Goal: Transaction & Acquisition: Purchase product/service

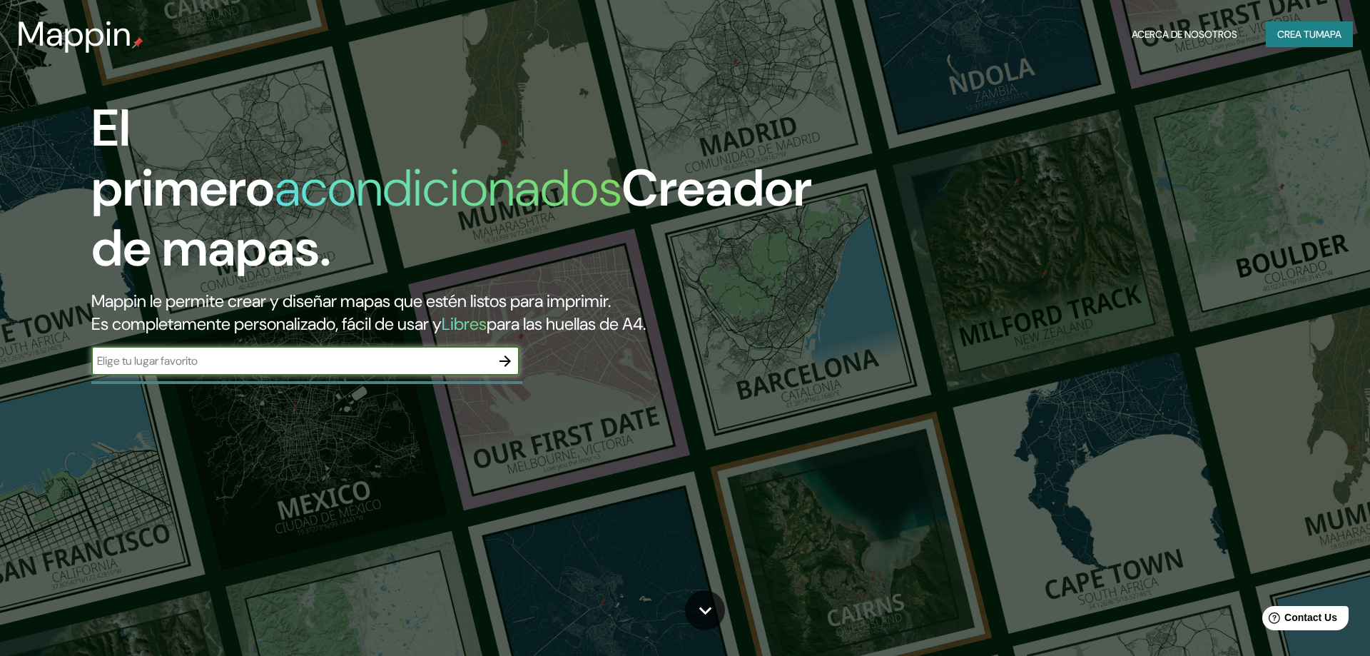
click at [307, 352] on input "text" at bounding box center [290, 360] width 399 height 16
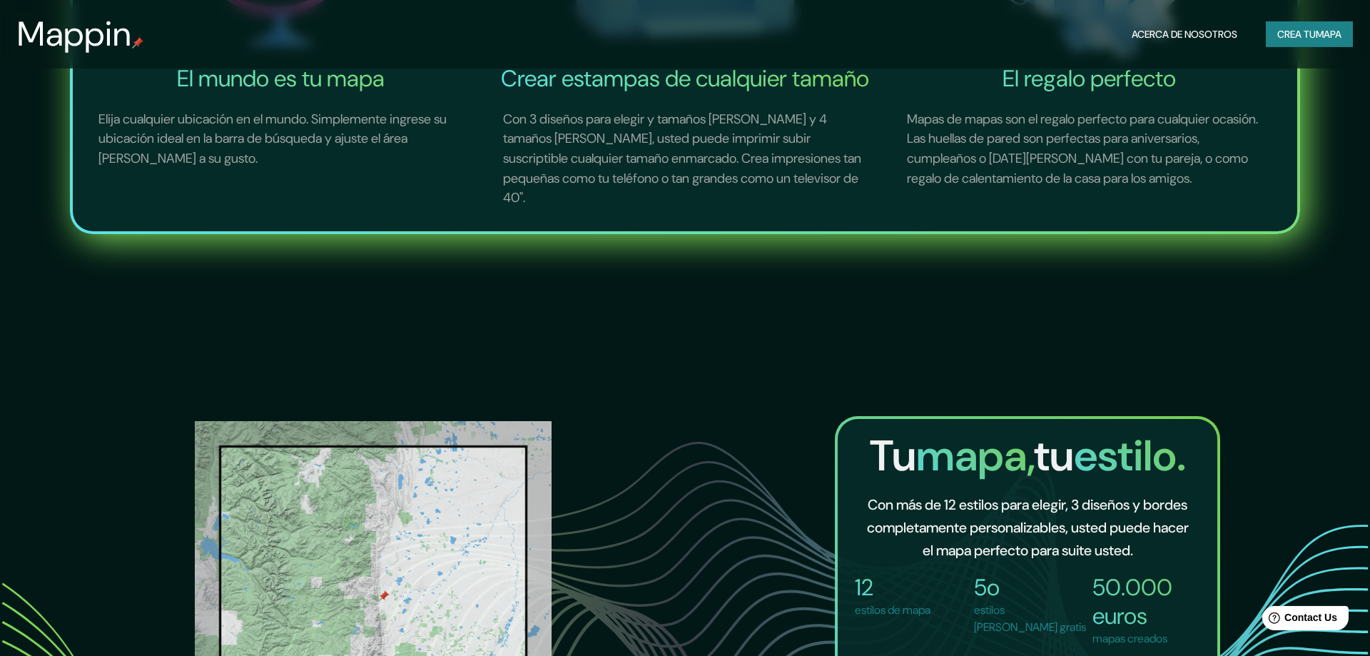
scroll to position [1237, 0]
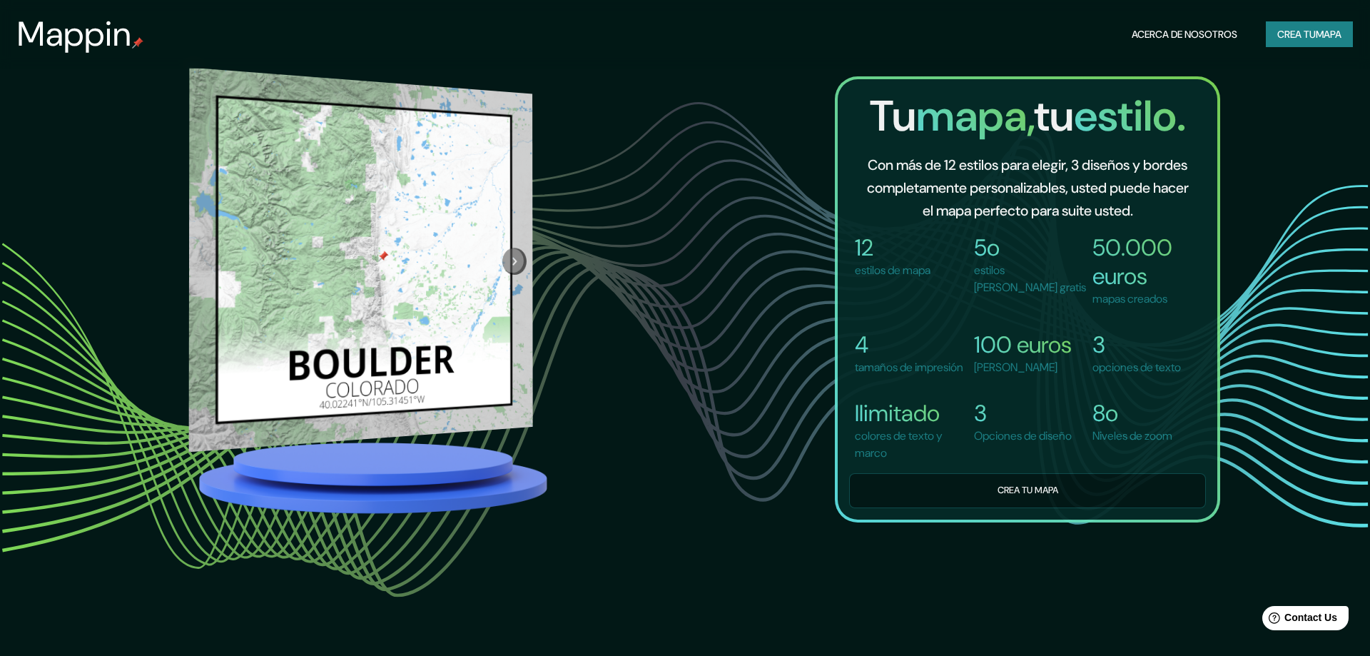
click at [516, 253] on icon "Siguiente" at bounding box center [513, 261] width 14 height 16
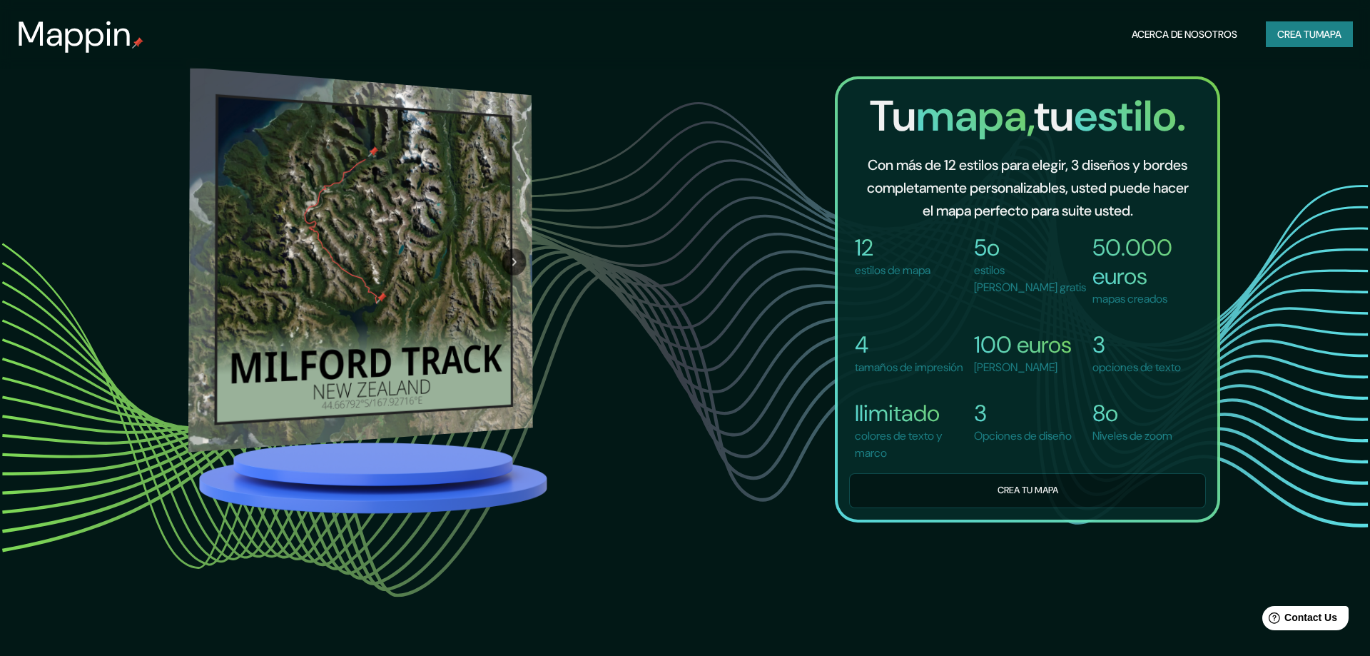
click at [518, 248] on button "Siguiente" at bounding box center [513, 261] width 24 height 27
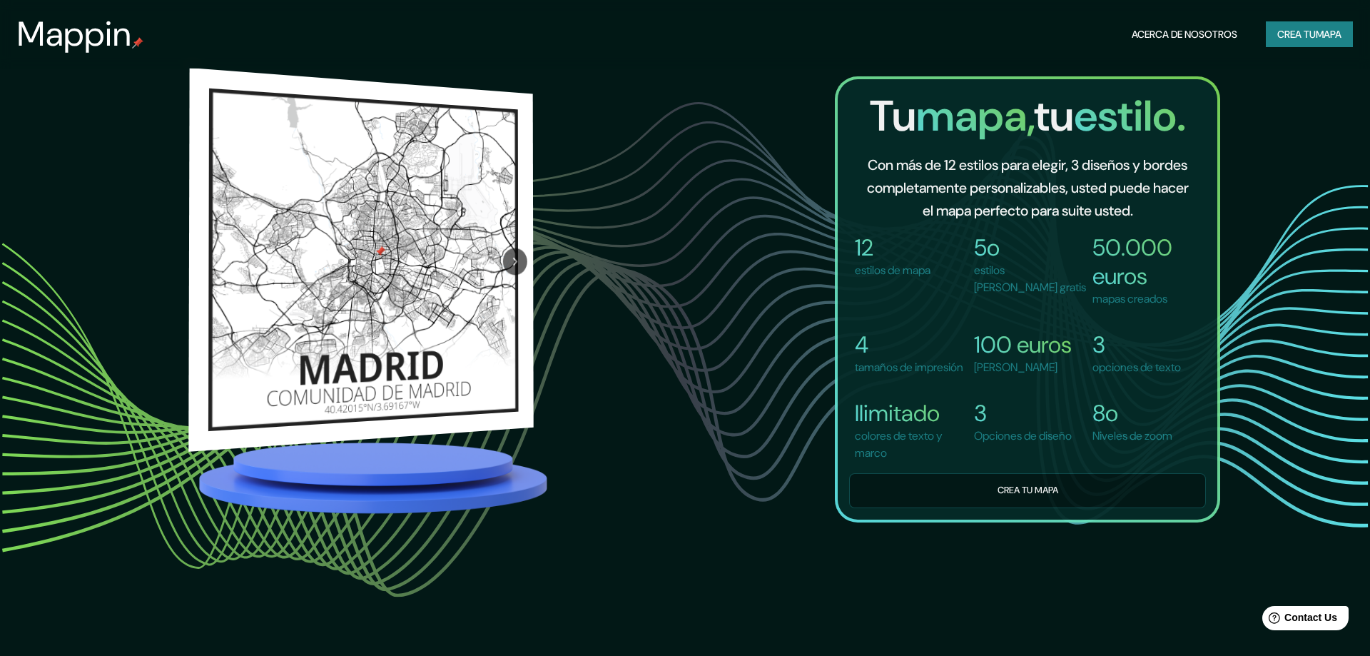
click at [509, 259] on button "Siguiente" at bounding box center [514, 261] width 24 height 27
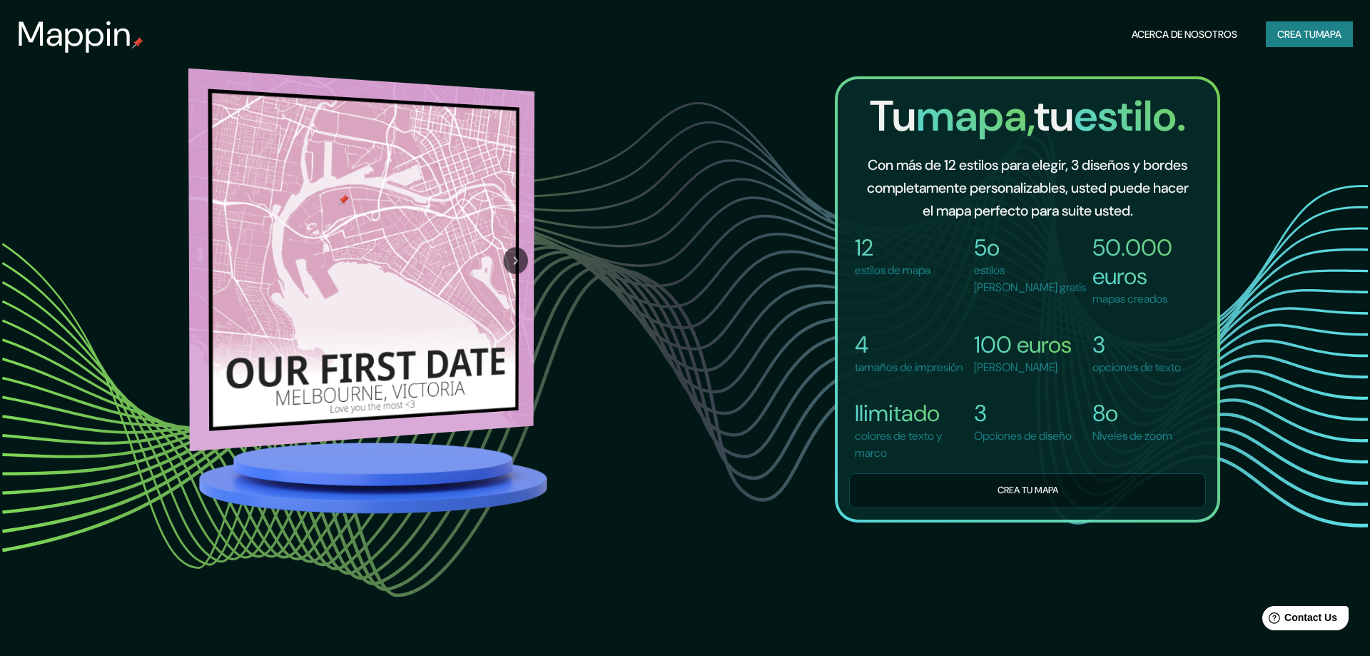
click at [516, 253] on icon "Siguiente" at bounding box center [515, 261] width 15 height 16
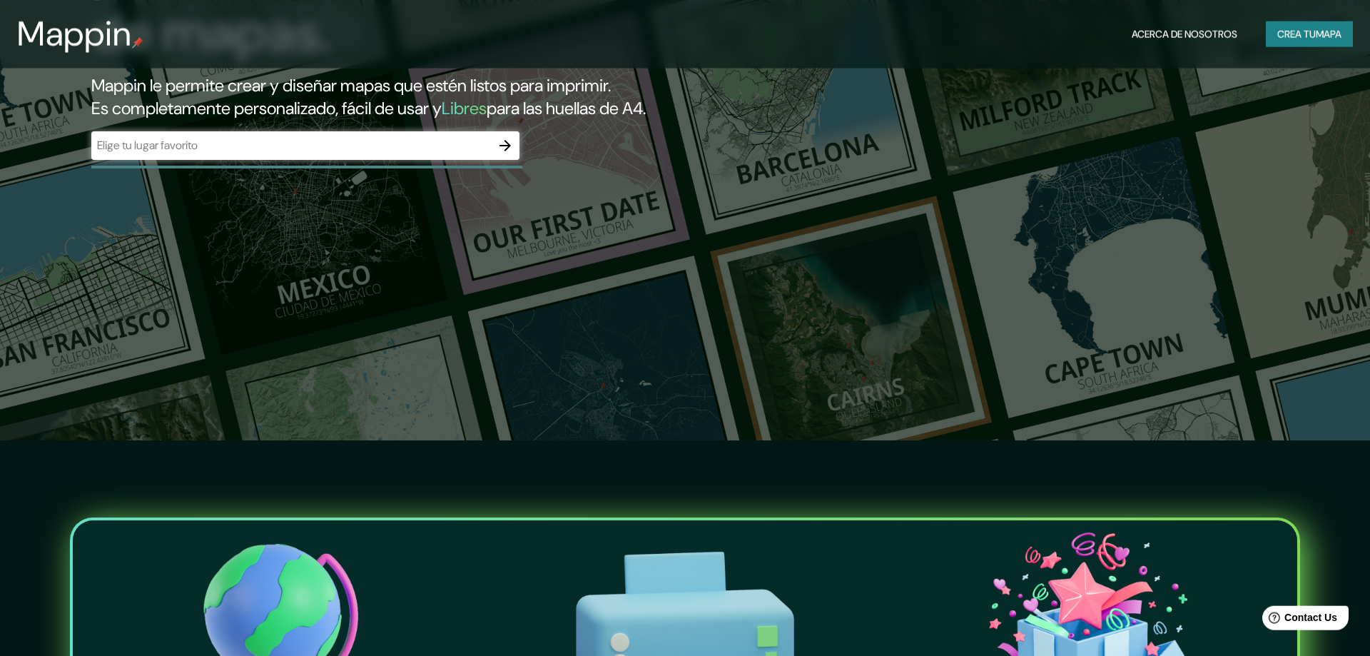
scroll to position [0, 0]
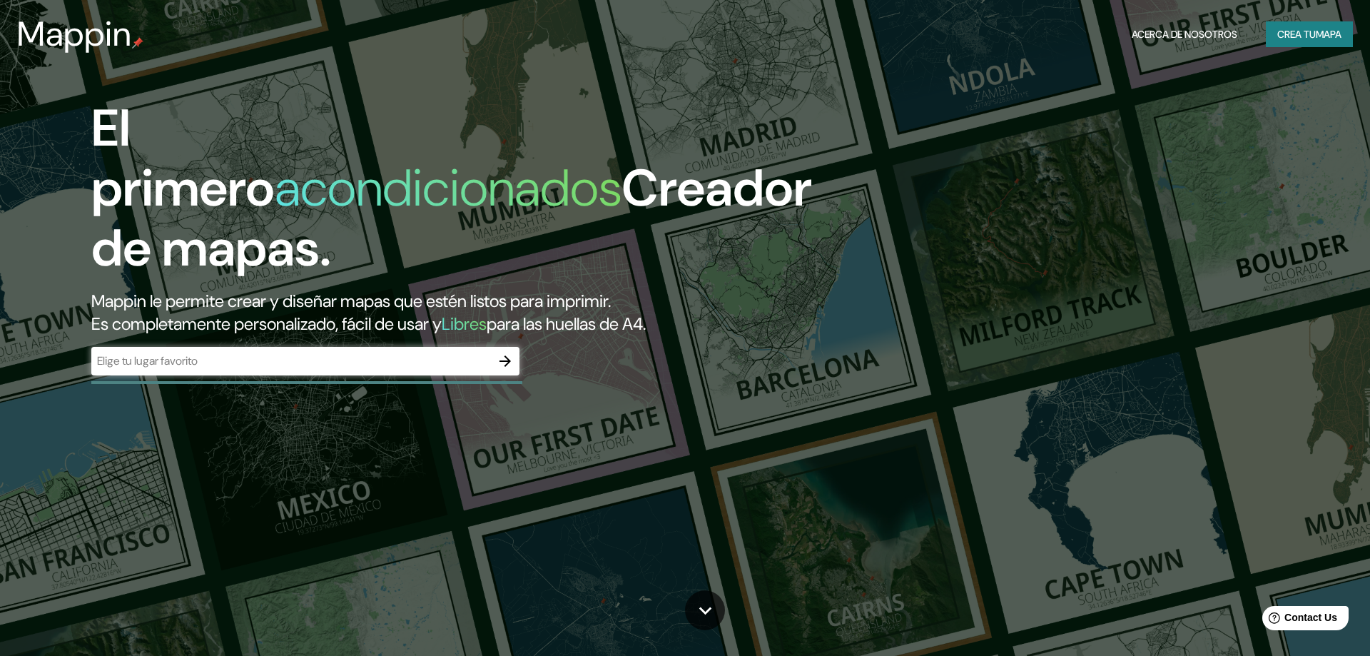
click at [217, 352] on input "text" at bounding box center [290, 360] width 399 height 16
paste input "6G6X+MH8 [GEOGRAPHIC_DATA], [GEOGRAPHIC_DATA][PERSON_NAME]"
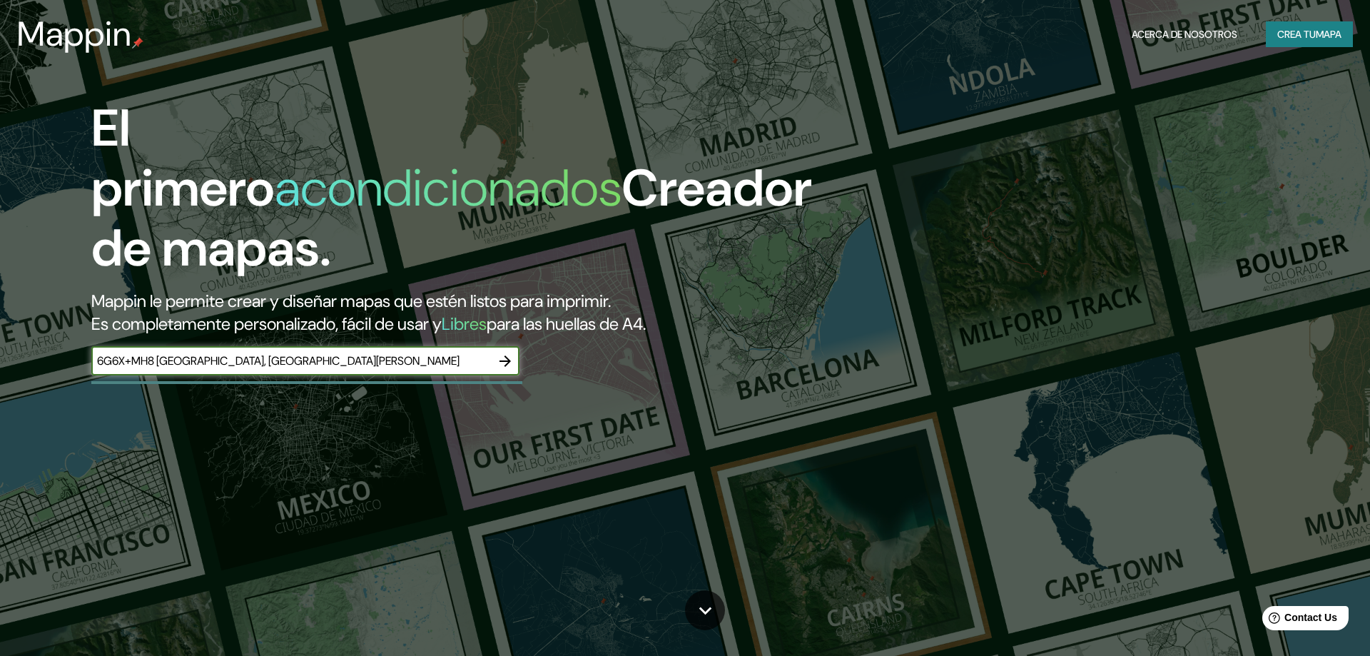
type input "6G6X+MH8 [GEOGRAPHIC_DATA], [GEOGRAPHIC_DATA][PERSON_NAME]"
click at [507, 352] on icon "button" at bounding box center [504, 360] width 17 height 17
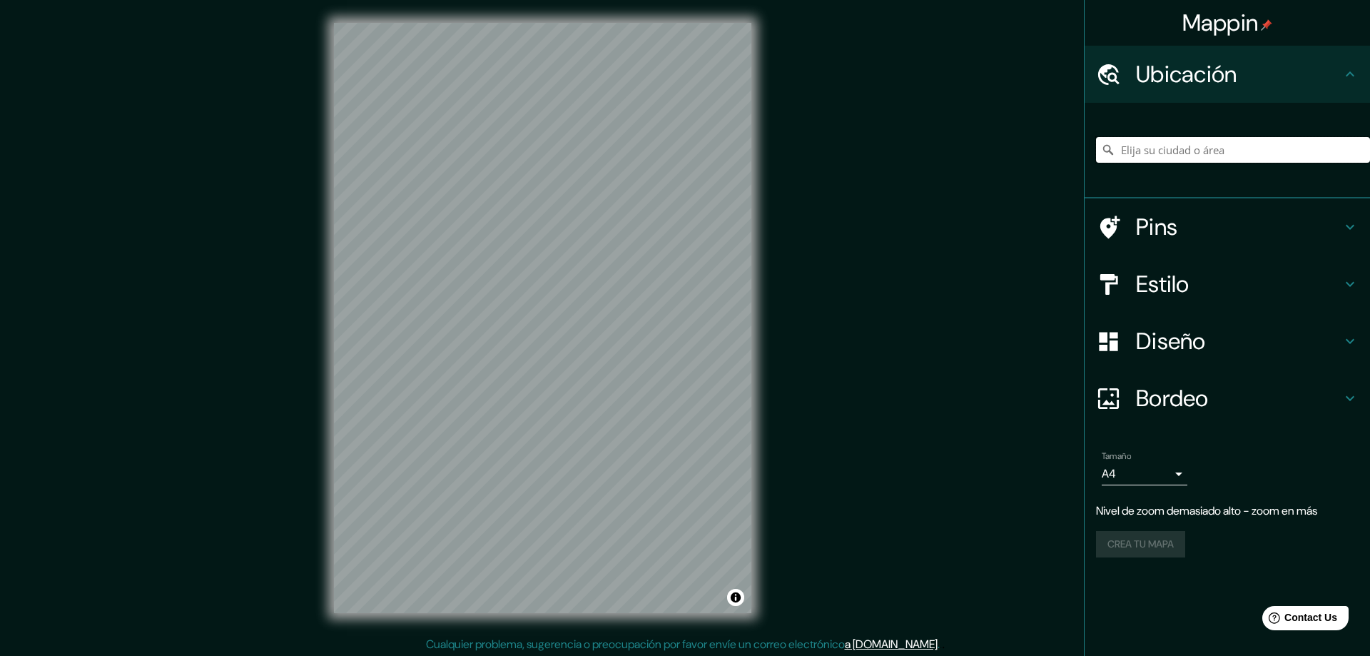
click at [1167, 153] on input "Elija su ciudad o área" at bounding box center [1233, 150] width 274 height 26
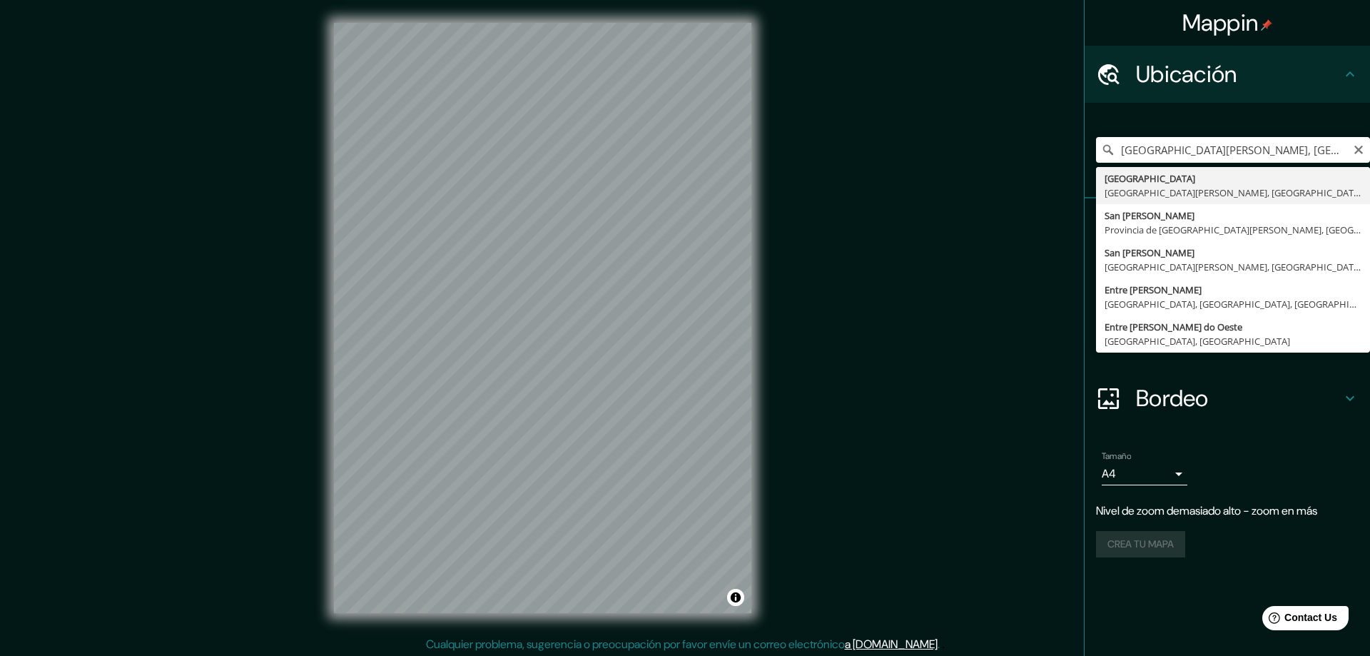
type input "[GEOGRAPHIC_DATA], [GEOGRAPHIC_DATA][PERSON_NAME], [GEOGRAPHIC_DATA][PERSON_NAM…"
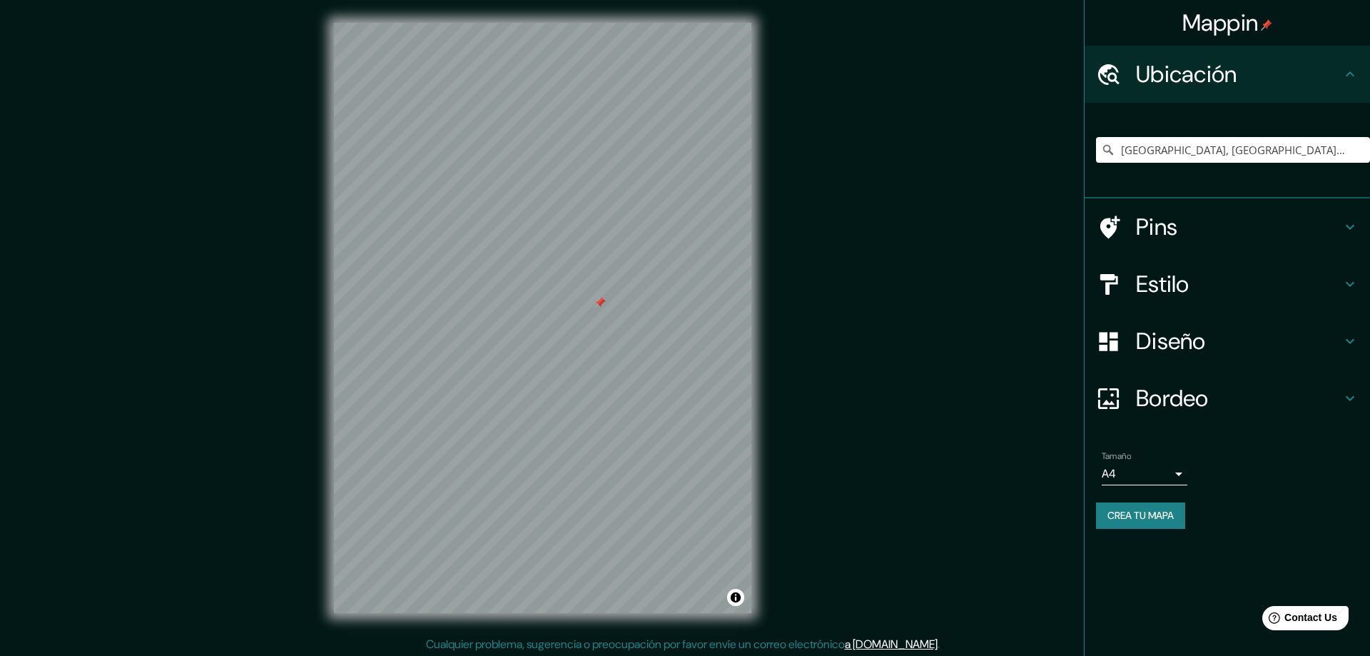
click at [605, 302] on div at bounding box center [599, 302] width 11 height 11
click at [1346, 221] on icon at bounding box center [1349, 226] width 17 height 17
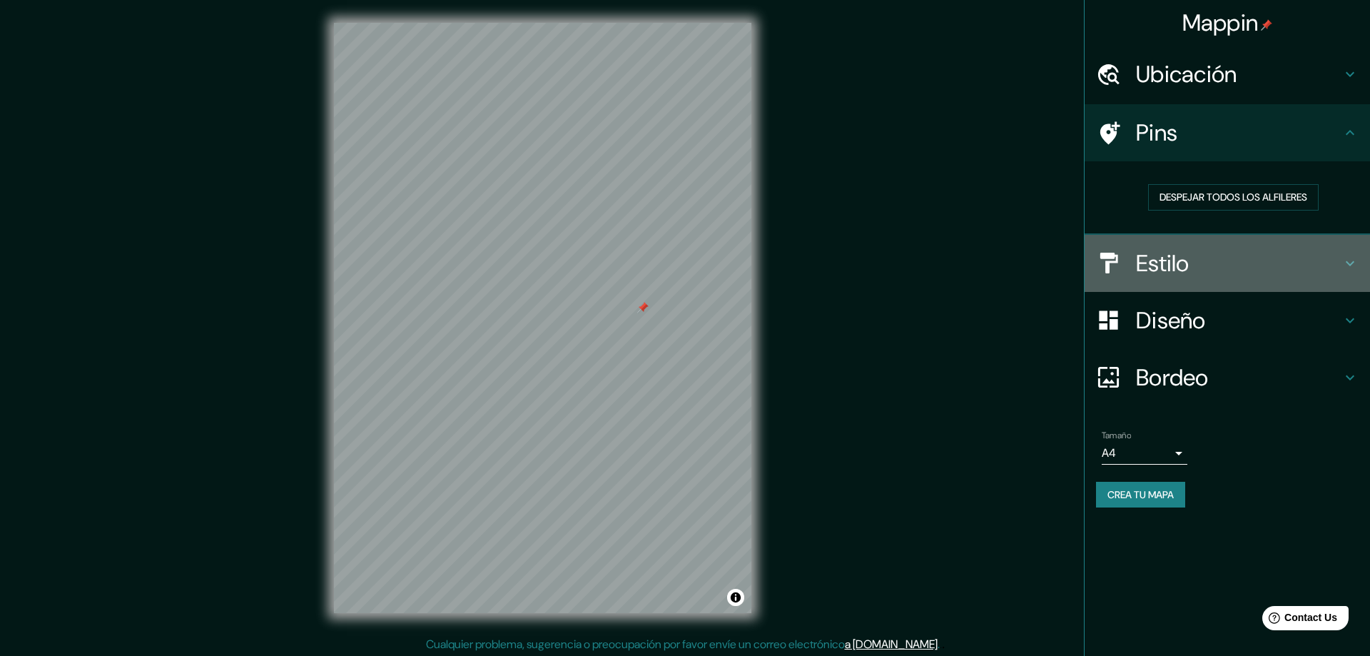
click at [1294, 269] on h4 "Estilo" at bounding box center [1238, 263] width 205 height 29
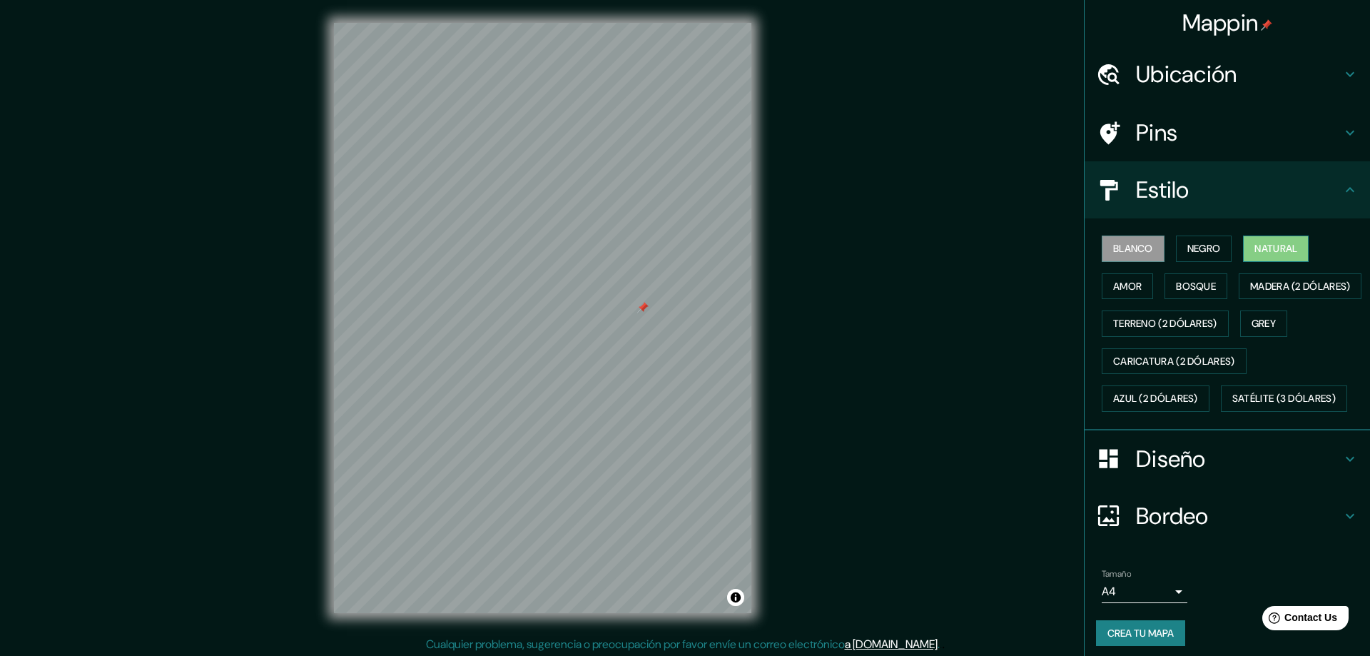
click at [1278, 247] on button "Natural" at bounding box center [1276, 248] width 66 height 26
click at [1121, 290] on button "Amor" at bounding box center [1126, 286] width 51 height 26
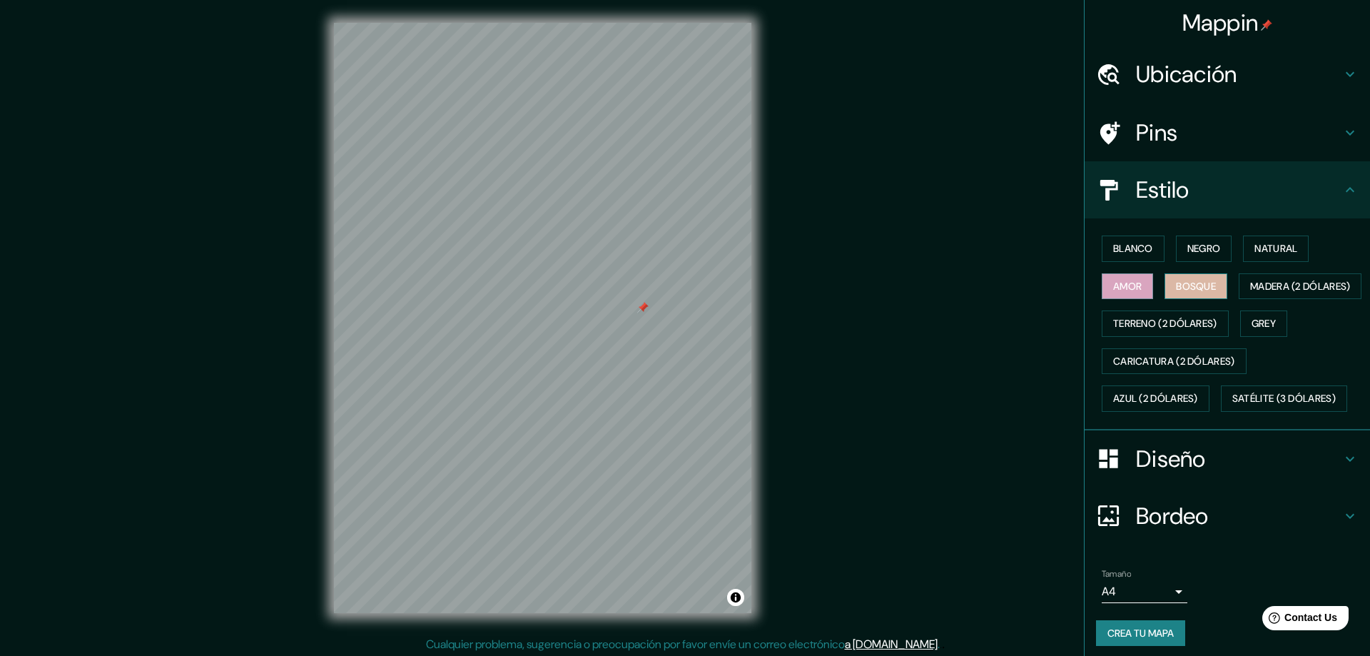
click at [1205, 291] on button "Bosque" at bounding box center [1195, 286] width 63 height 26
click at [1238, 300] on button "Madera (2 dólares)" at bounding box center [1299, 286] width 123 height 26
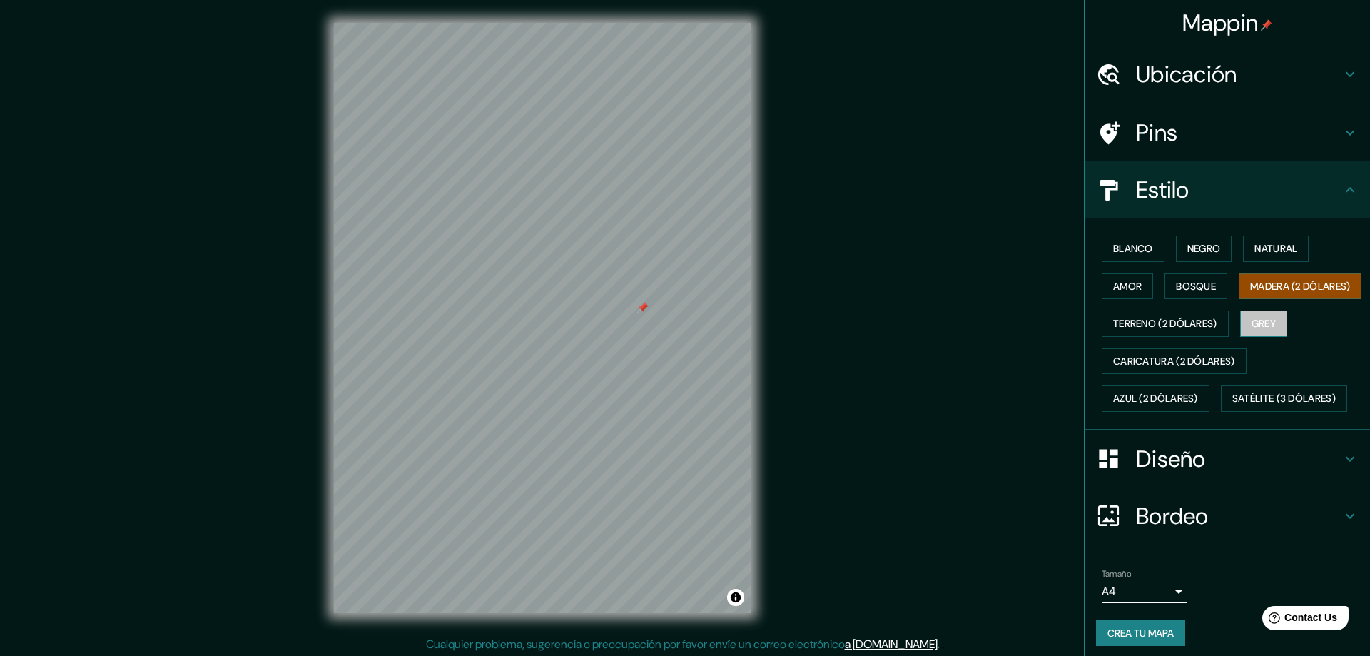
click at [1273, 337] on button "Grey" at bounding box center [1263, 323] width 47 height 26
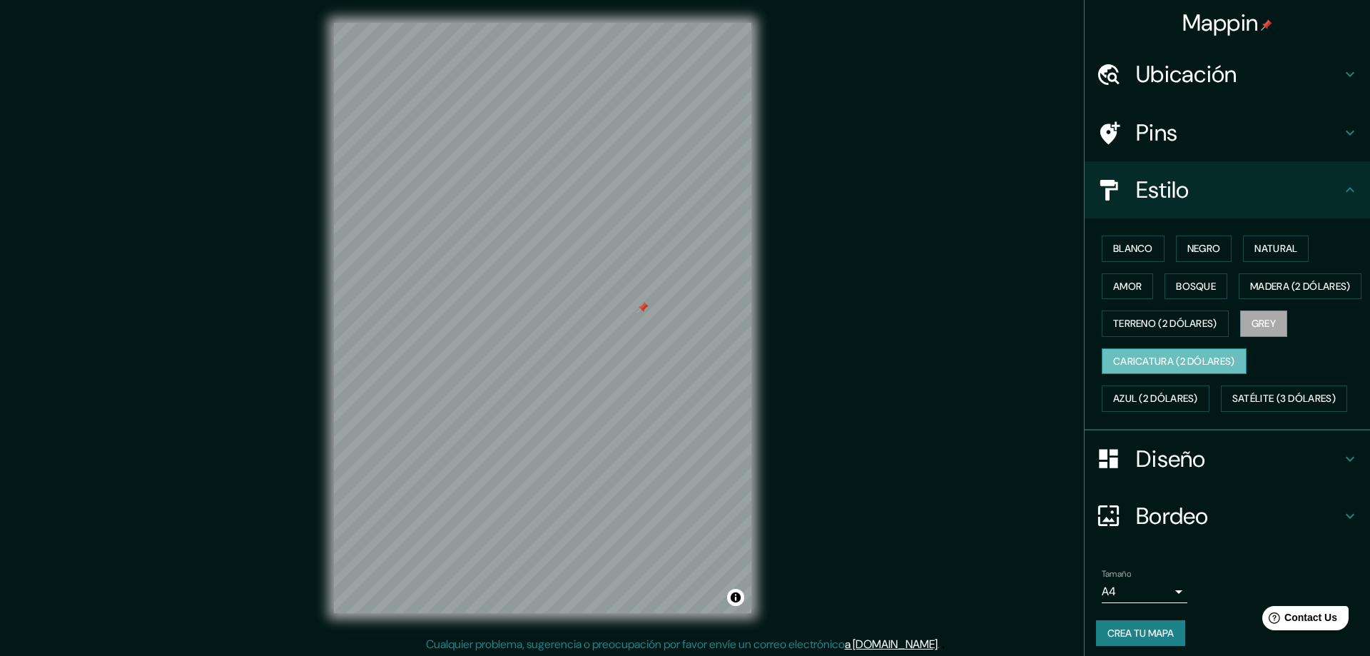
click at [1171, 374] on button "Caricatura (2 dólares)" at bounding box center [1173, 361] width 145 height 26
click at [1169, 412] on button "Azul (2 dólares)" at bounding box center [1155, 398] width 108 height 26
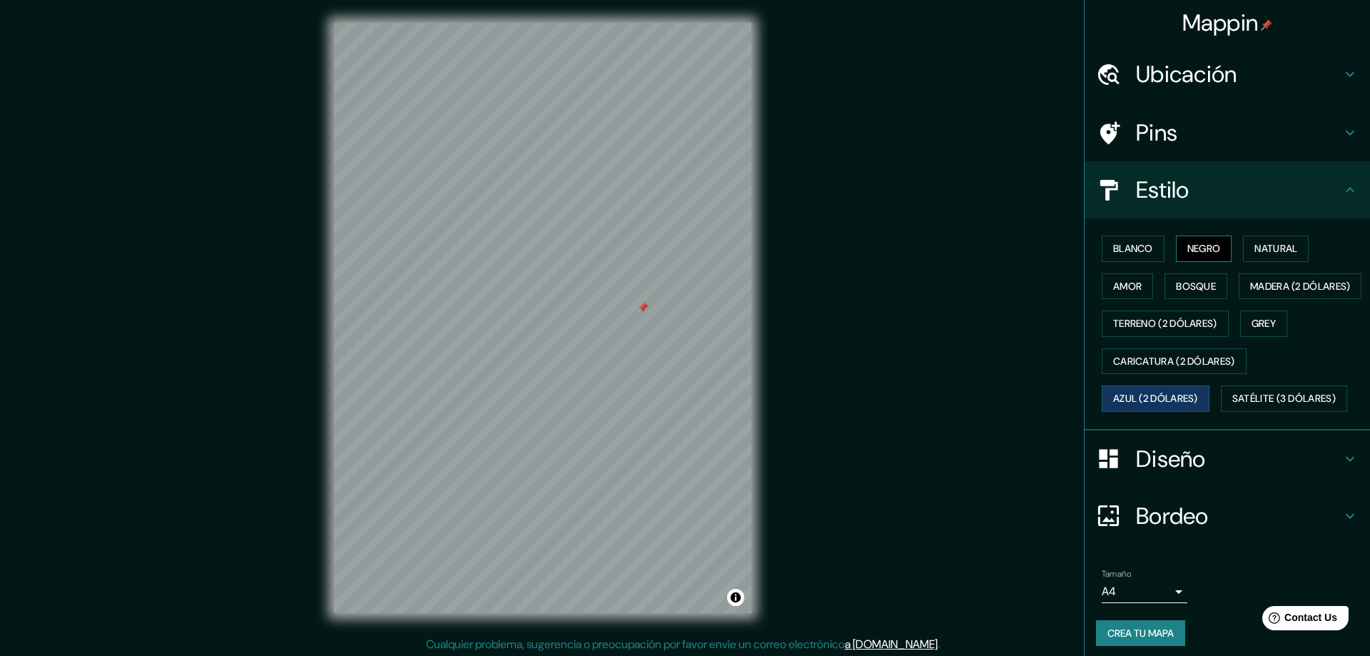
click at [1205, 257] on button "Negro" at bounding box center [1204, 248] width 56 height 26
click at [1278, 251] on button "Natural" at bounding box center [1276, 248] width 66 height 26
click at [1141, 287] on button "Amor" at bounding box center [1126, 286] width 51 height 26
click at [1202, 292] on button "Bosque" at bounding box center [1195, 286] width 63 height 26
click at [1339, 473] on h4 "Diseño" at bounding box center [1238, 458] width 205 height 29
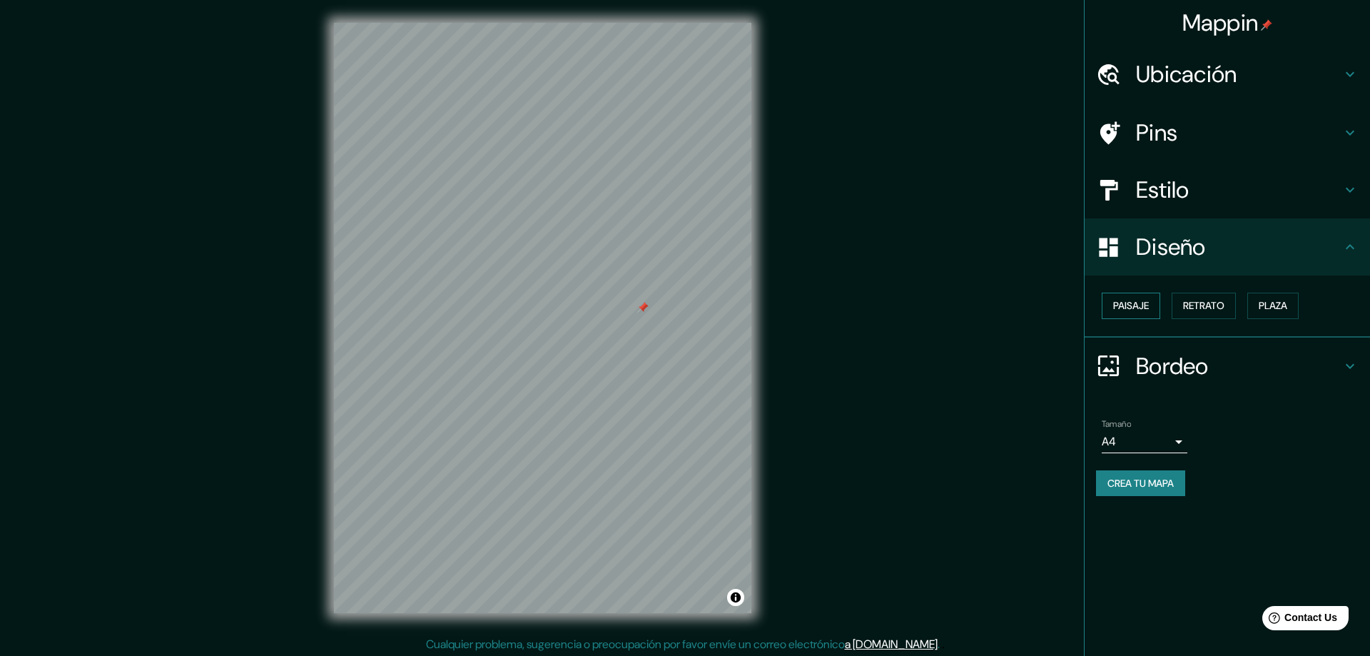
click at [1113, 309] on button "Paisaje" at bounding box center [1130, 305] width 58 height 26
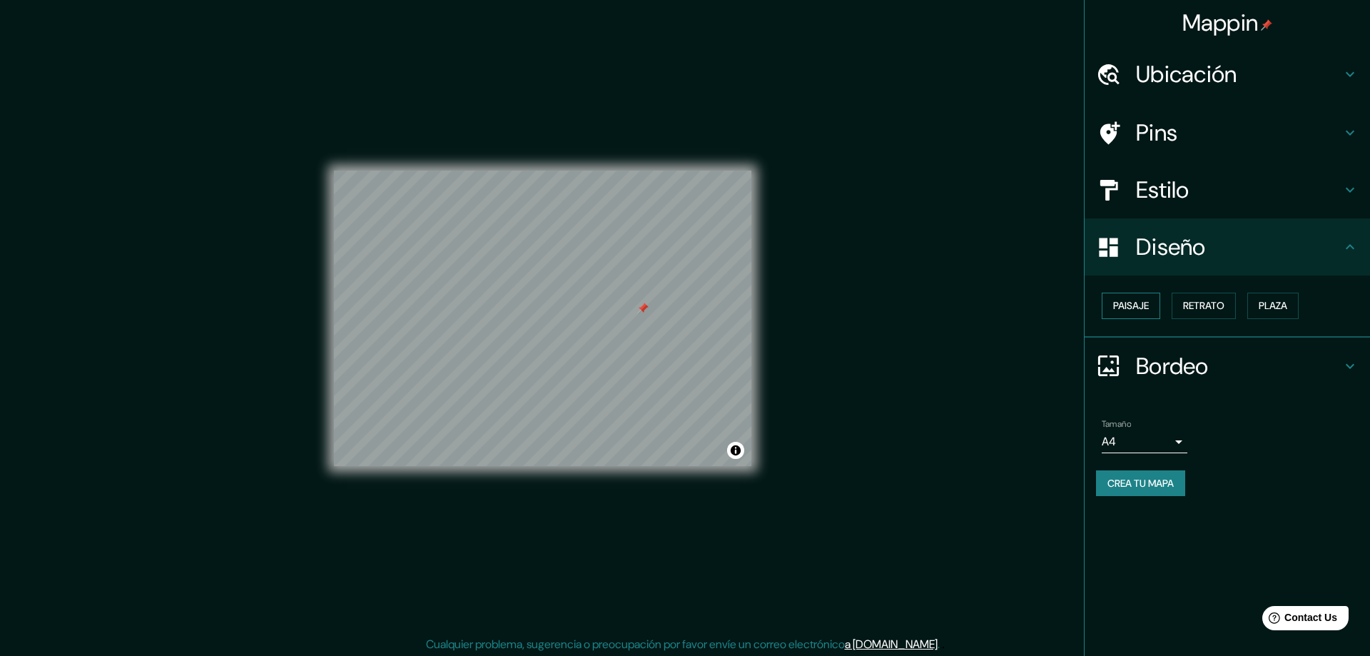
click at [1150, 308] on button "Paisaje" at bounding box center [1130, 305] width 58 height 26
click at [1208, 308] on button "Retrato" at bounding box center [1203, 305] width 64 height 26
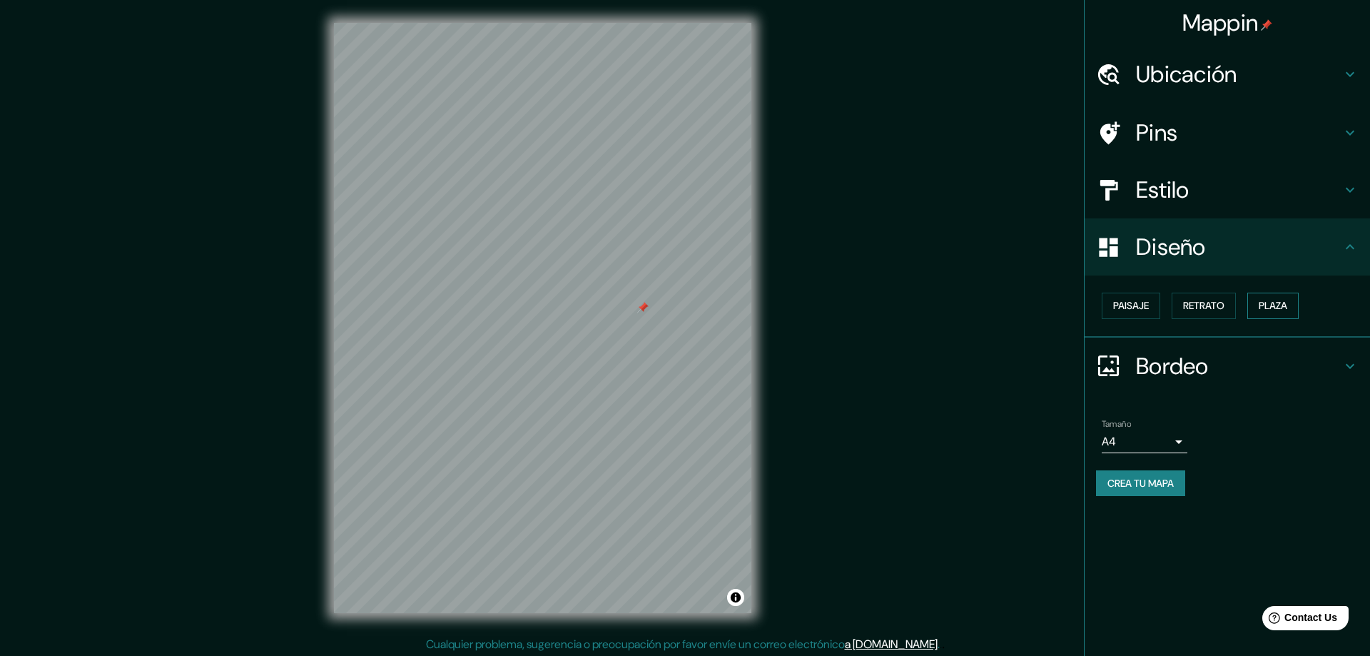
click at [1279, 310] on button "Plaza" at bounding box center [1272, 305] width 51 height 26
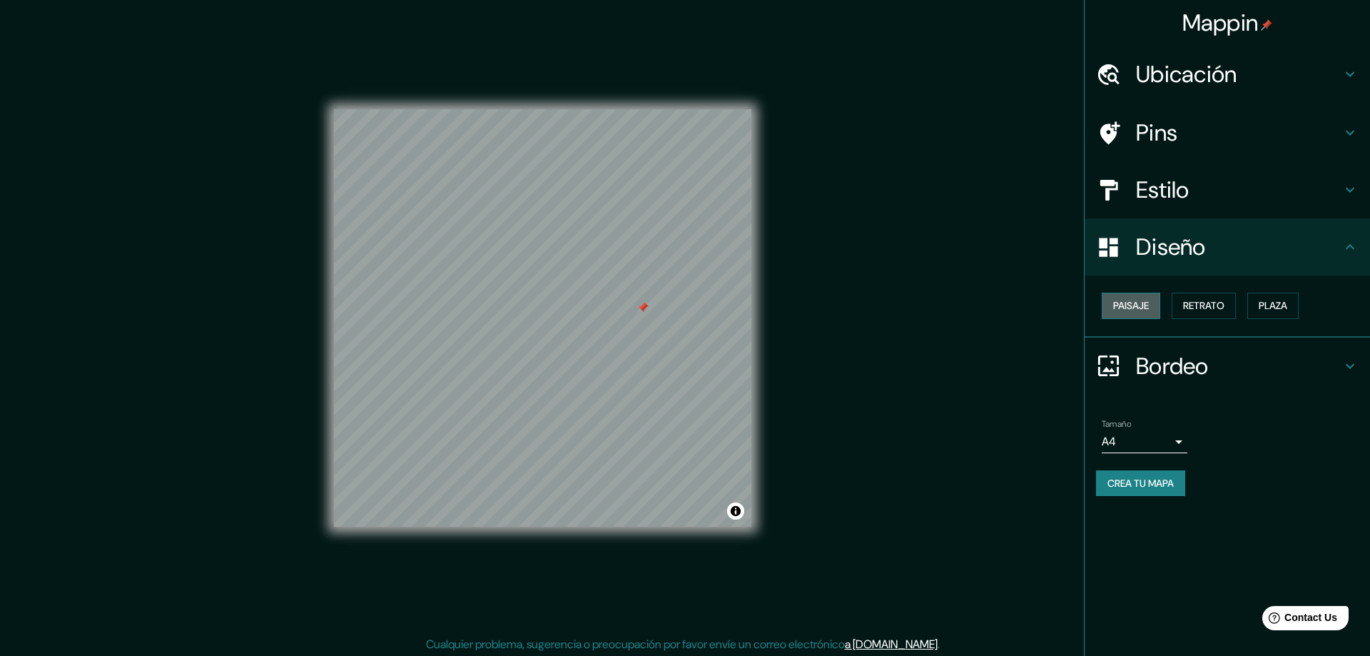
click at [1156, 311] on button "Paisaje" at bounding box center [1130, 305] width 58 height 26
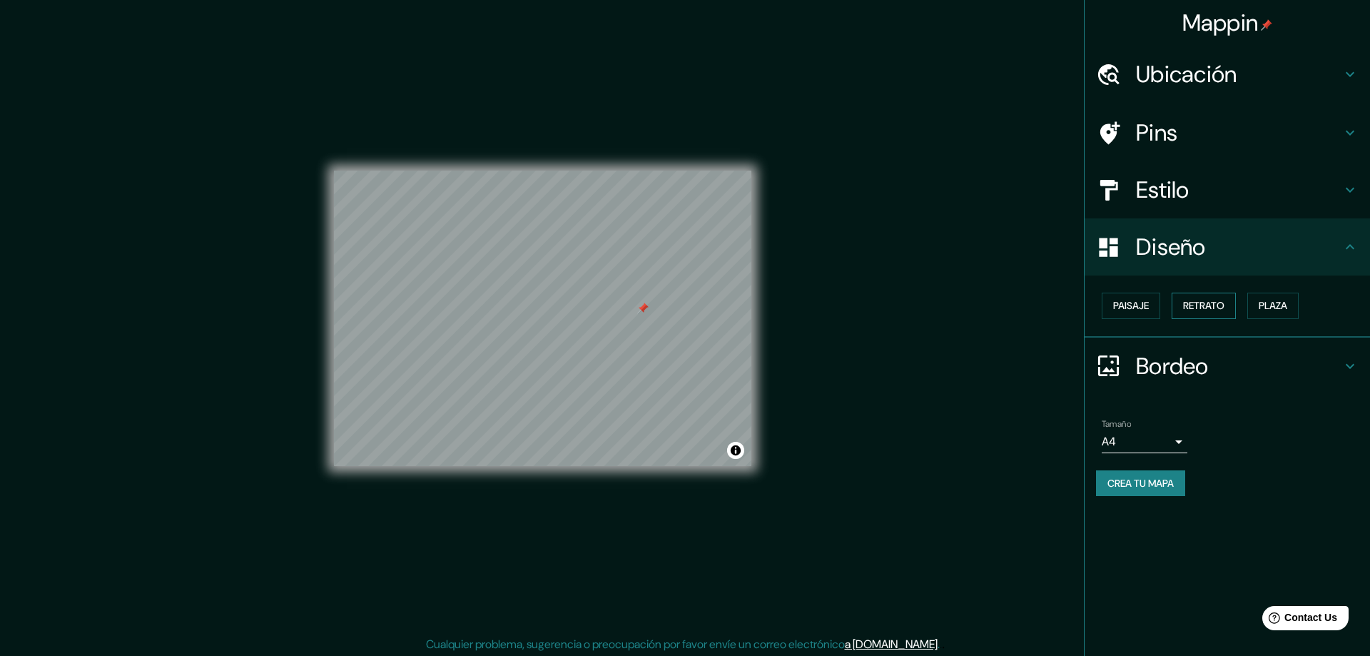
click at [1209, 310] on button "Retrato" at bounding box center [1203, 305] width 64 height 26
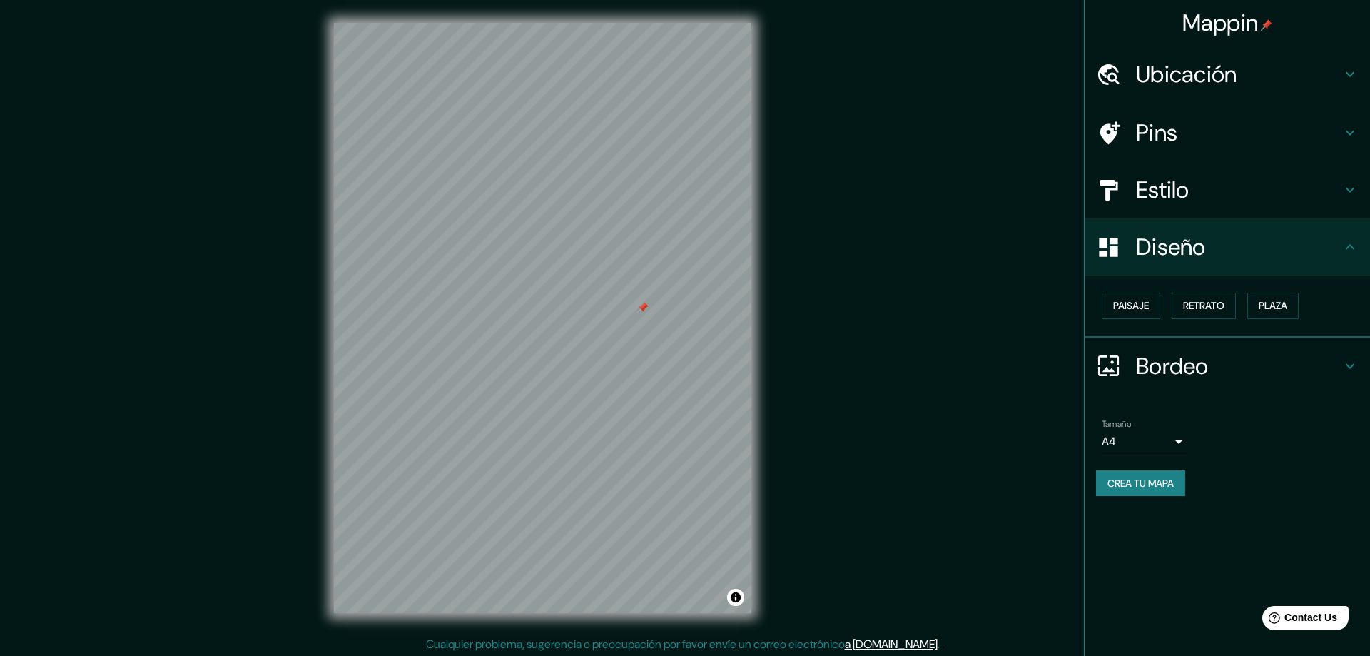
click at [1219, 369] on h4 "Bordeo" at bounding box center [1238, 366] width 205 height 29
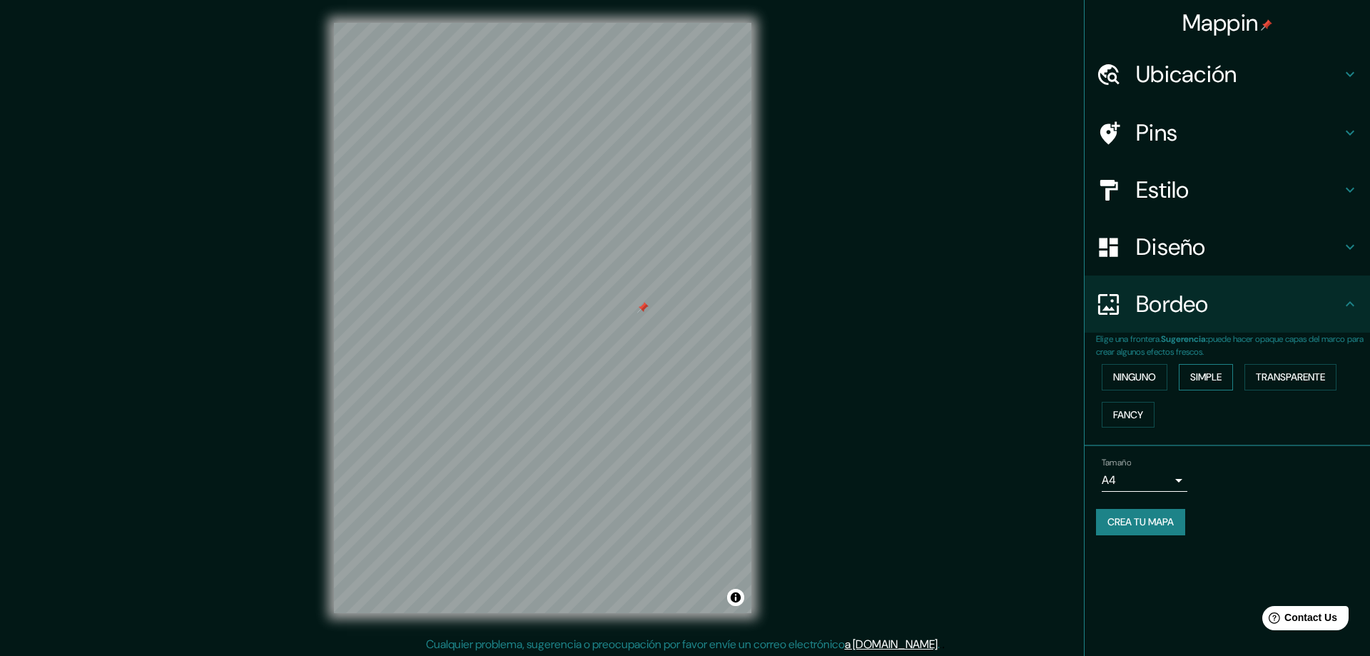
click at [1207, 376] on button "Simple" at bounding box center [1205, 377] width 54 height 26
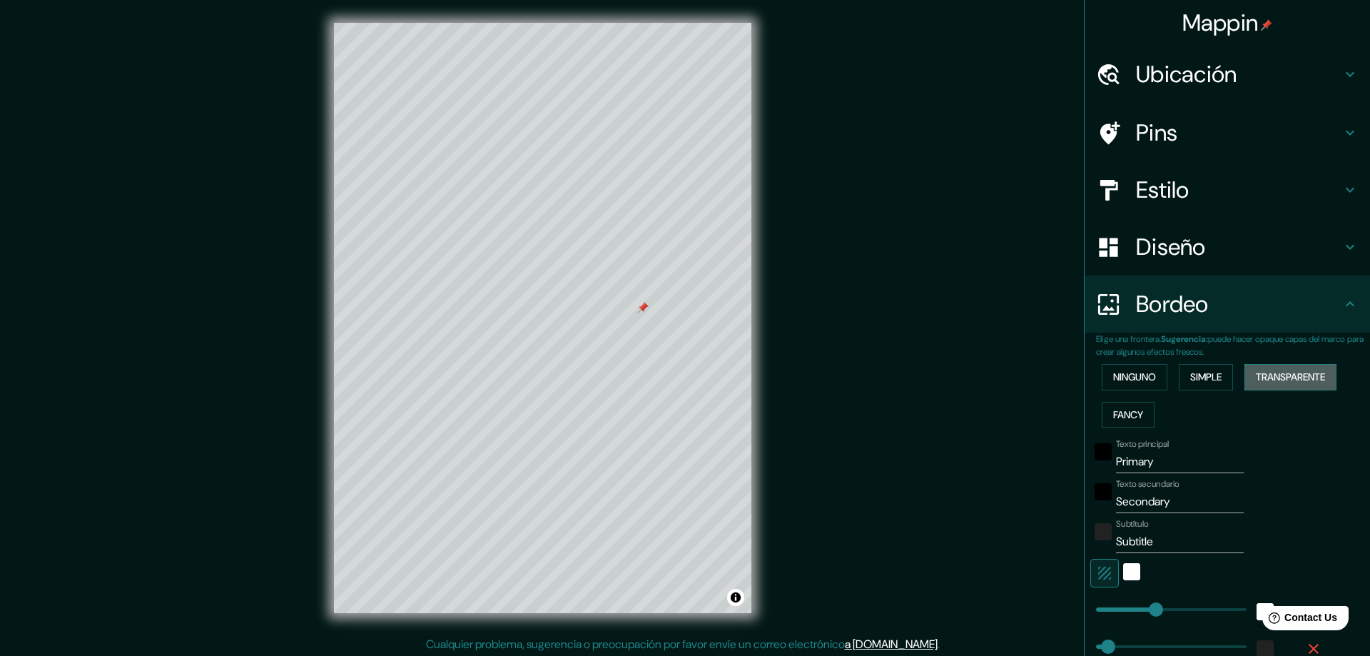
click at [1282, 376] on button "Transparente" at bounding box center [1290, 377] width 92 height 26
click at [1137, 415] on button "Fancy" at bounding box center [1127, 415] width 53 height 26
click at [1150, 377] on button "Ninguno" at bounding box center [1134, 377] width 66 height 26
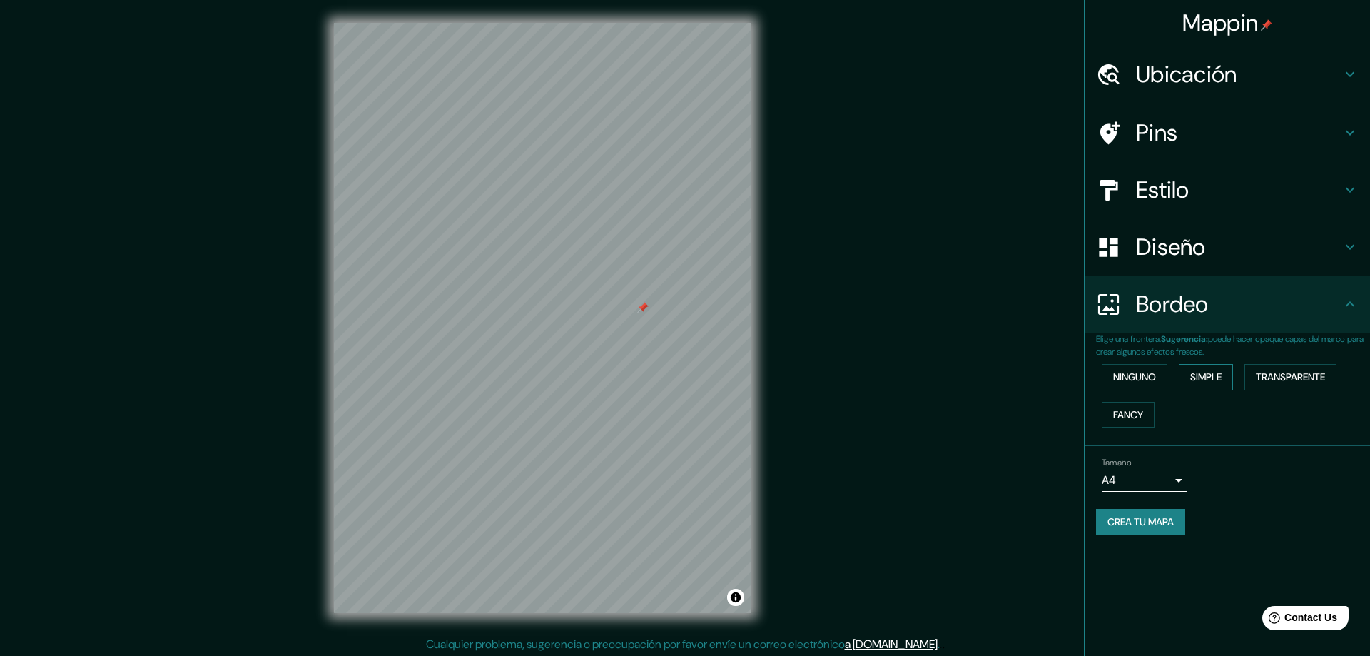
click at [1200, 377] on button "Simple" at bounding box center [1205, 377] width 54 height 26
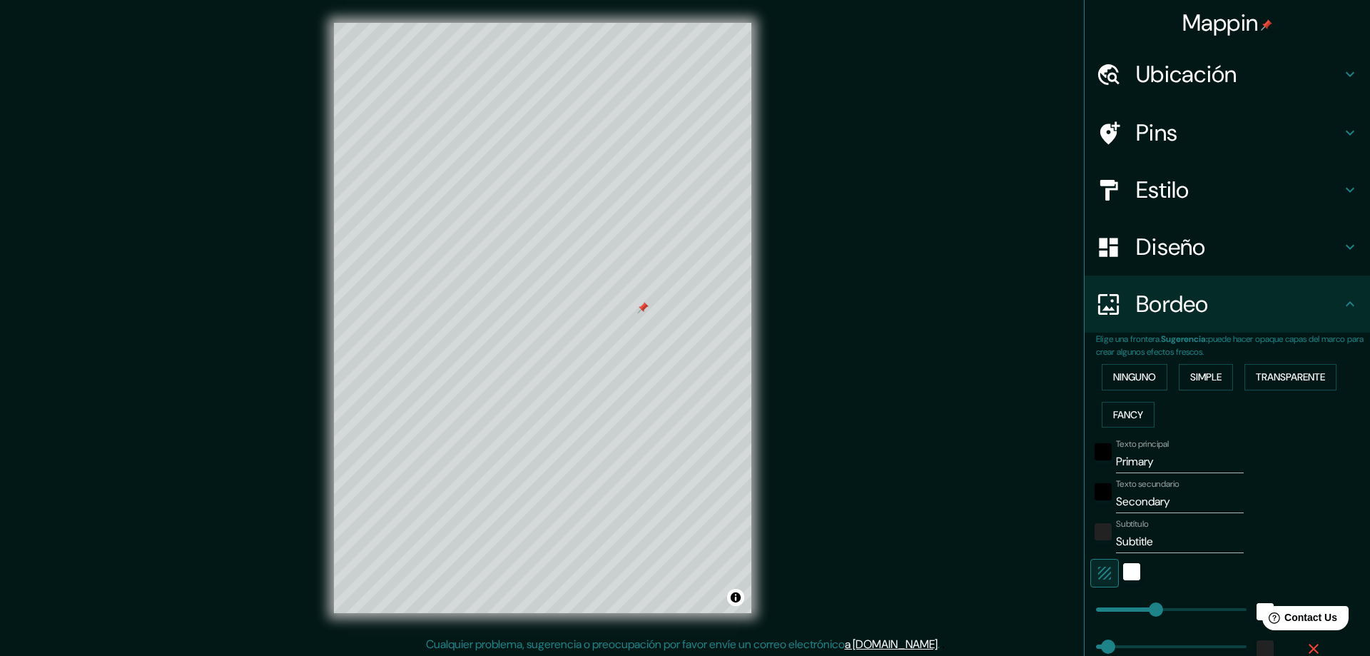
click at [1333, 126] on h4 "Pins" at bounding box center [1238, 132] width 205 height 29
type input "47"
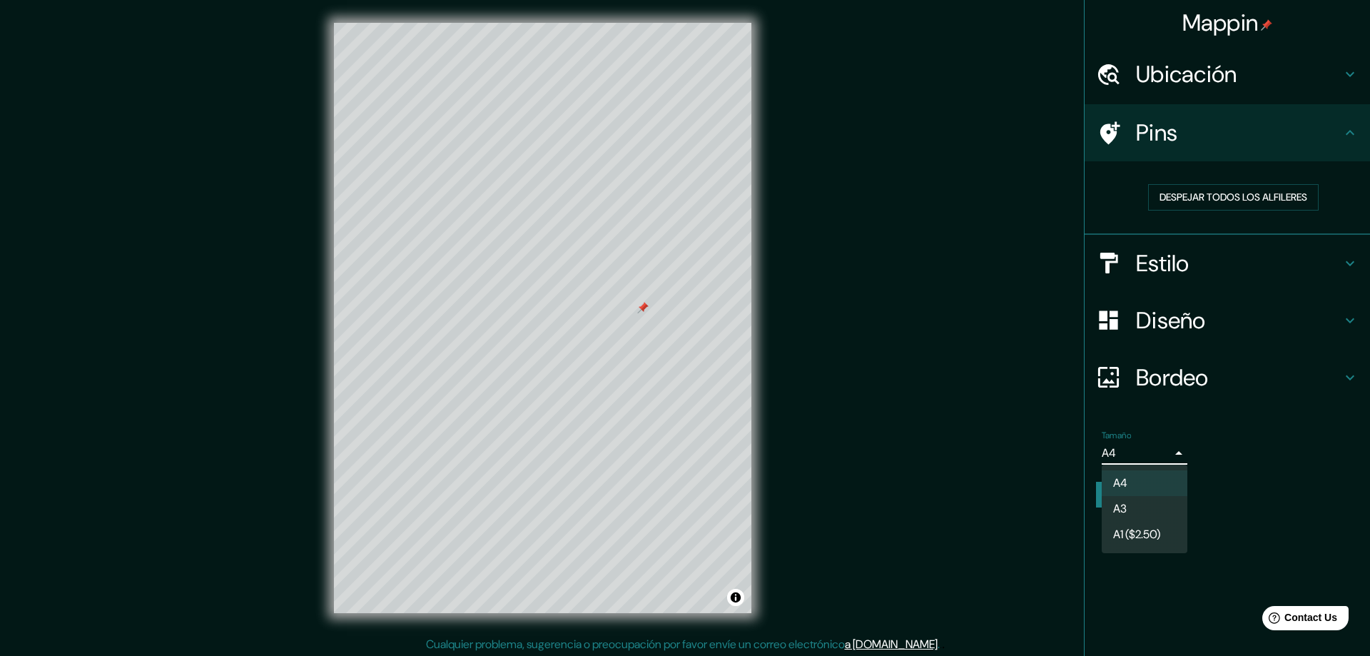
click at [1175, 453] on body "Mappin [GEOGRAPHIC_DATA], [GEOGRAPHIC_DATA][PERSON_NAME], [GEOGRAPHIC_DATA][PER…" at bounding box center [685, 328] width 1370 height 656
click at [1273, 443] on div at bounding box center [685, 328] width 1370 height 656
